Goal: Check status: Check status

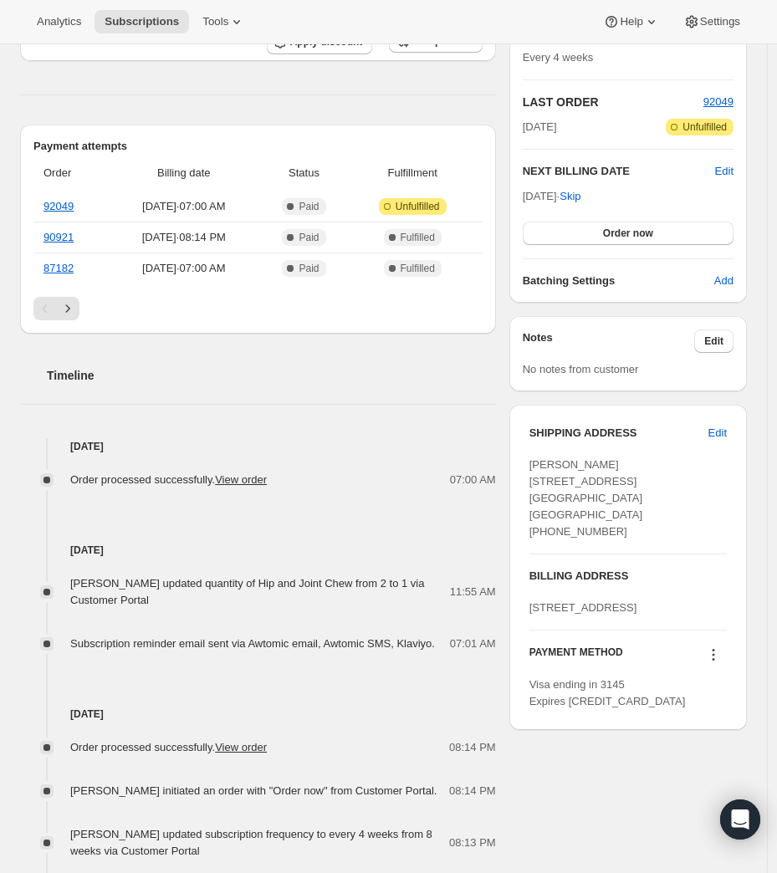
scroll to position [56, 0]
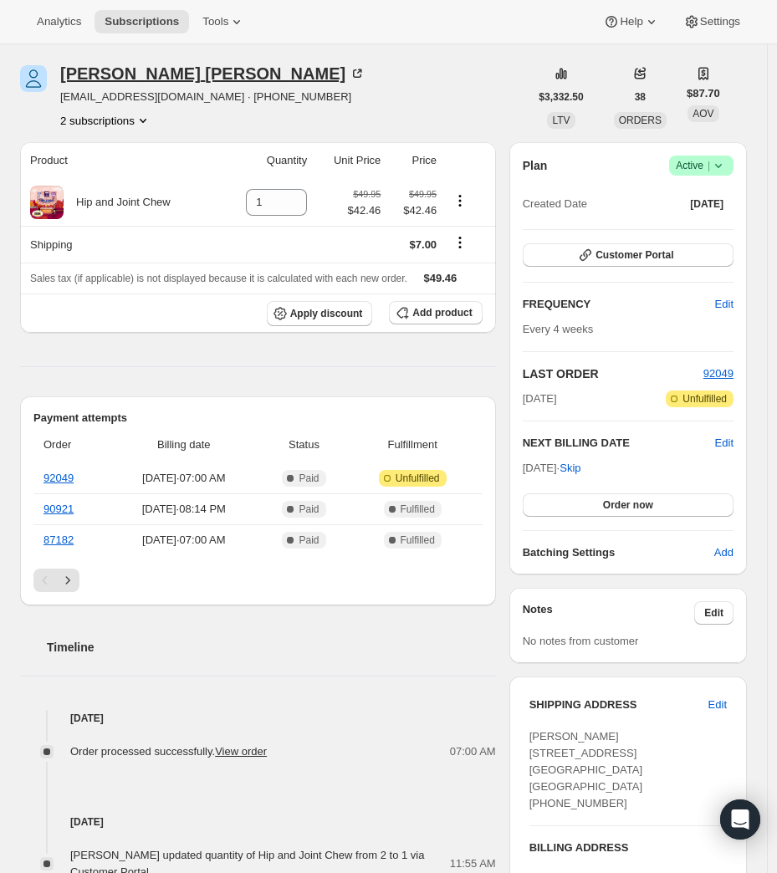
click at [121, 77] on div "[PERSON_NAME]" at bounding box center [212, 73] width 305 height 17
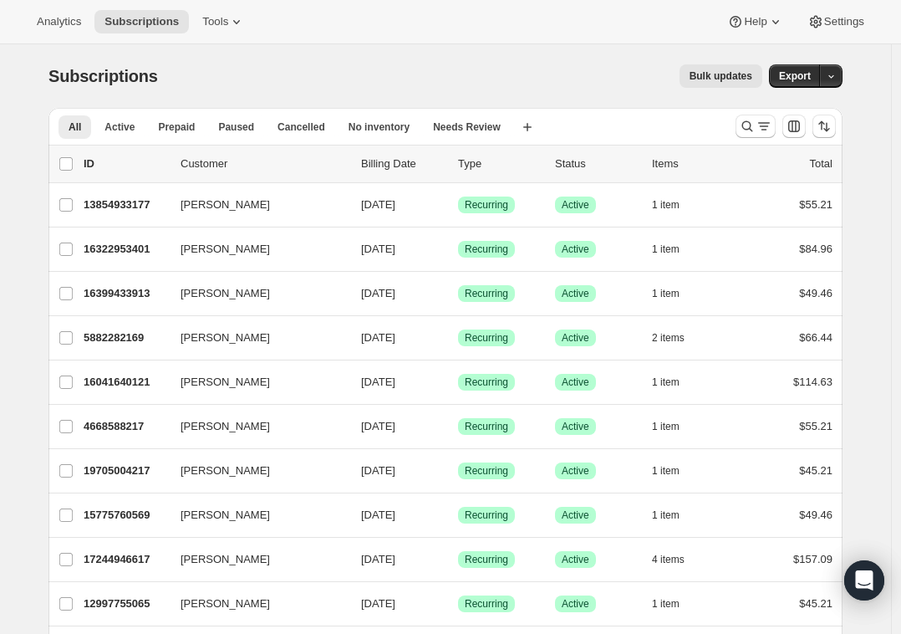
click at [767, 138] on div at bounding box center [786, 126] width 114 height 33
click at [767, 129] on icon "Search and filter results" at bounding box center [764, 126] width 17 height 17
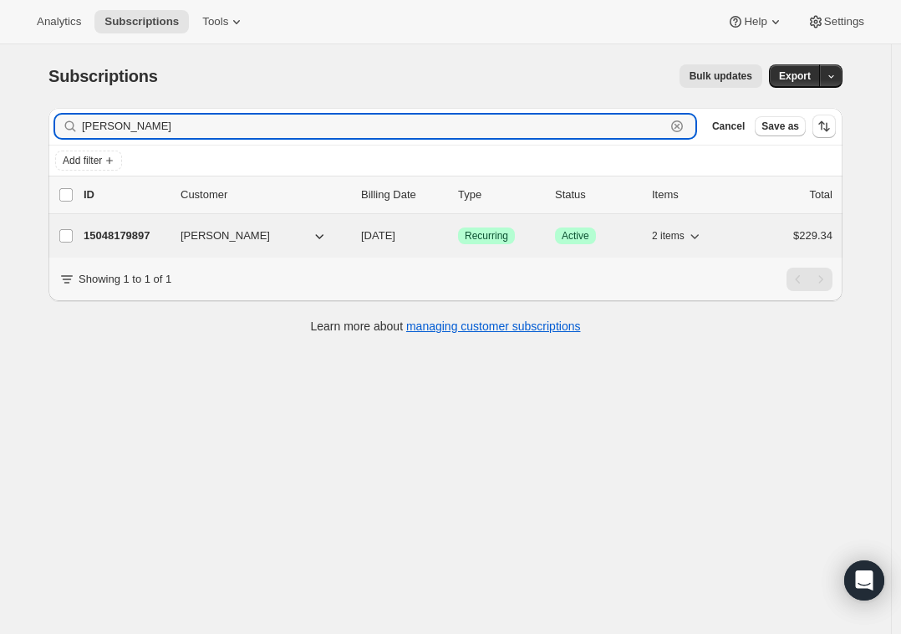
type input "kristi foster"
click at [142, 236] on p "15048179897" at bounding box center [126, 235] width 84 height 17
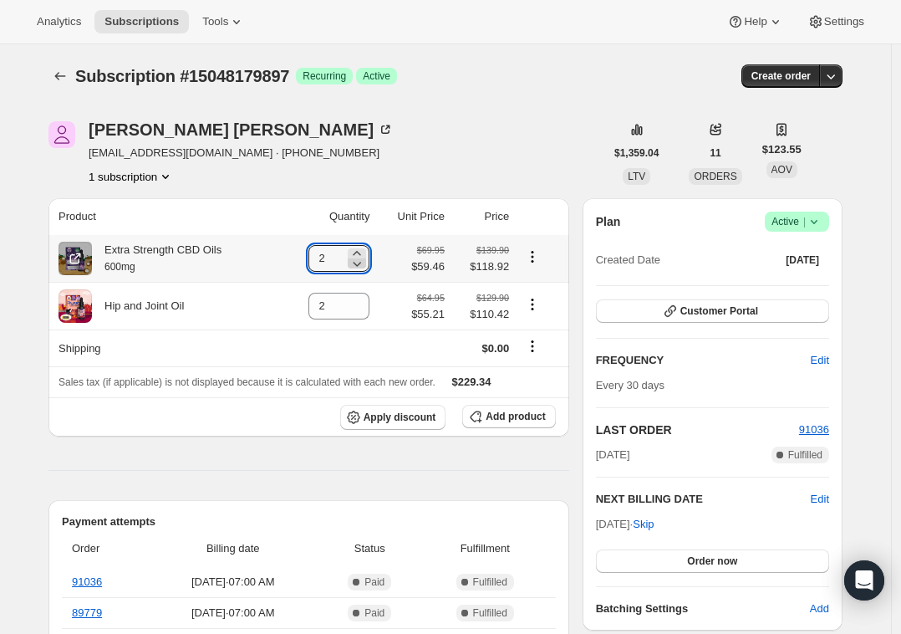
click at [365, 263] on icon at bounding box center [357, 263] width 17 height 17
type input "1"
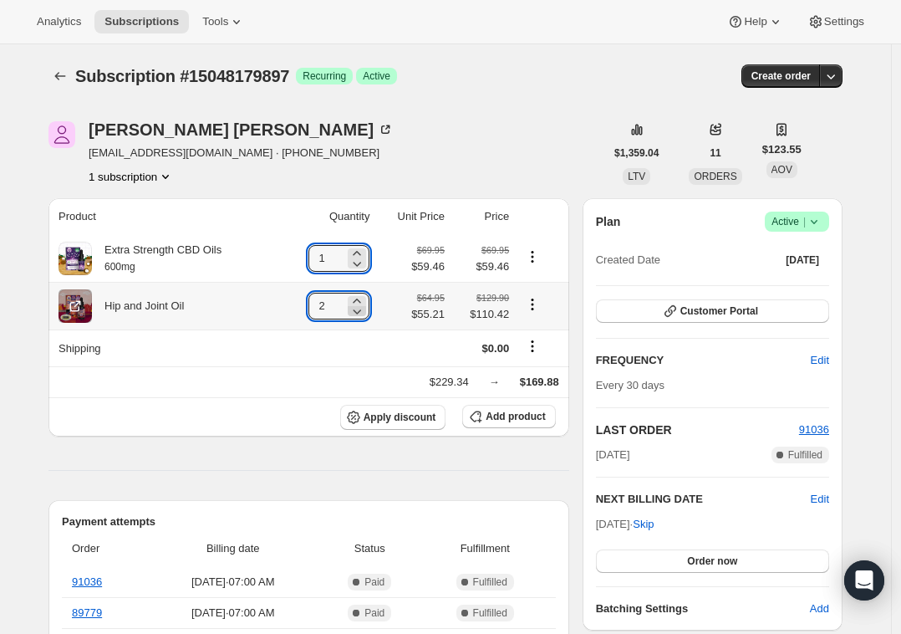
click at [365, 312] on icon at bounding box center [357, 311] width 17 height 17
type input "1"
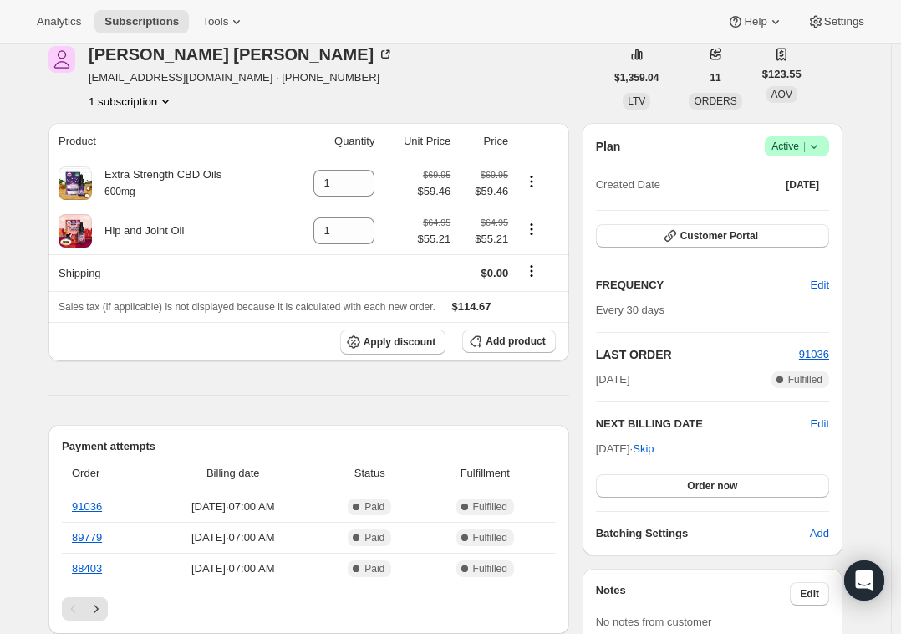
scroll to position [83, 0]
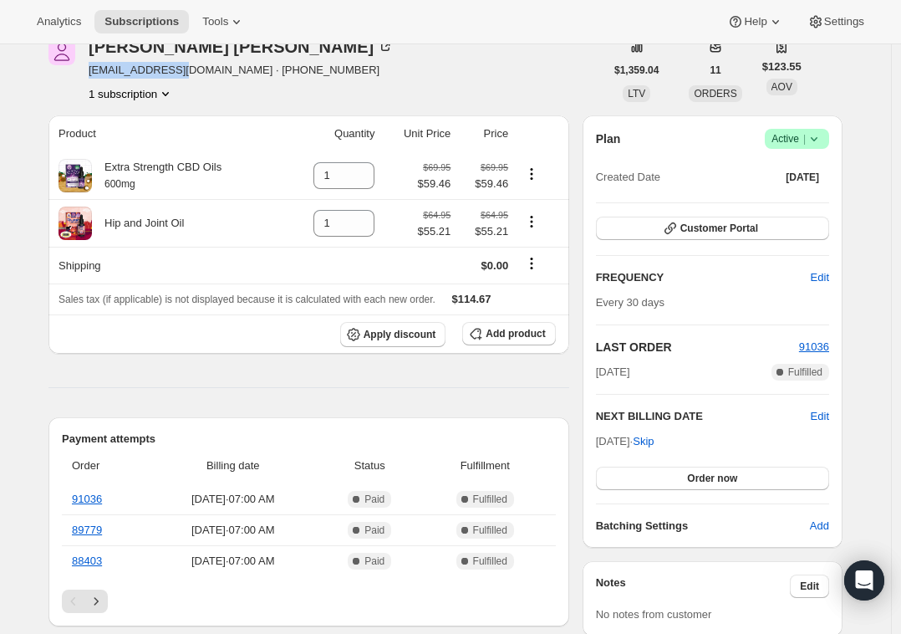
drag, startPoint x: 94, startPoint y: 69, endPoint x: 191, endPoint y: 71, distance: 97.8
click at [191, 71] on span "scubadoobydoo_fl@hotmail.com · +19542585963" at bounding box center [241, 70] width 305 height 17
